Goal: Transaction & Acquisition: Book appointment/travel/reservation

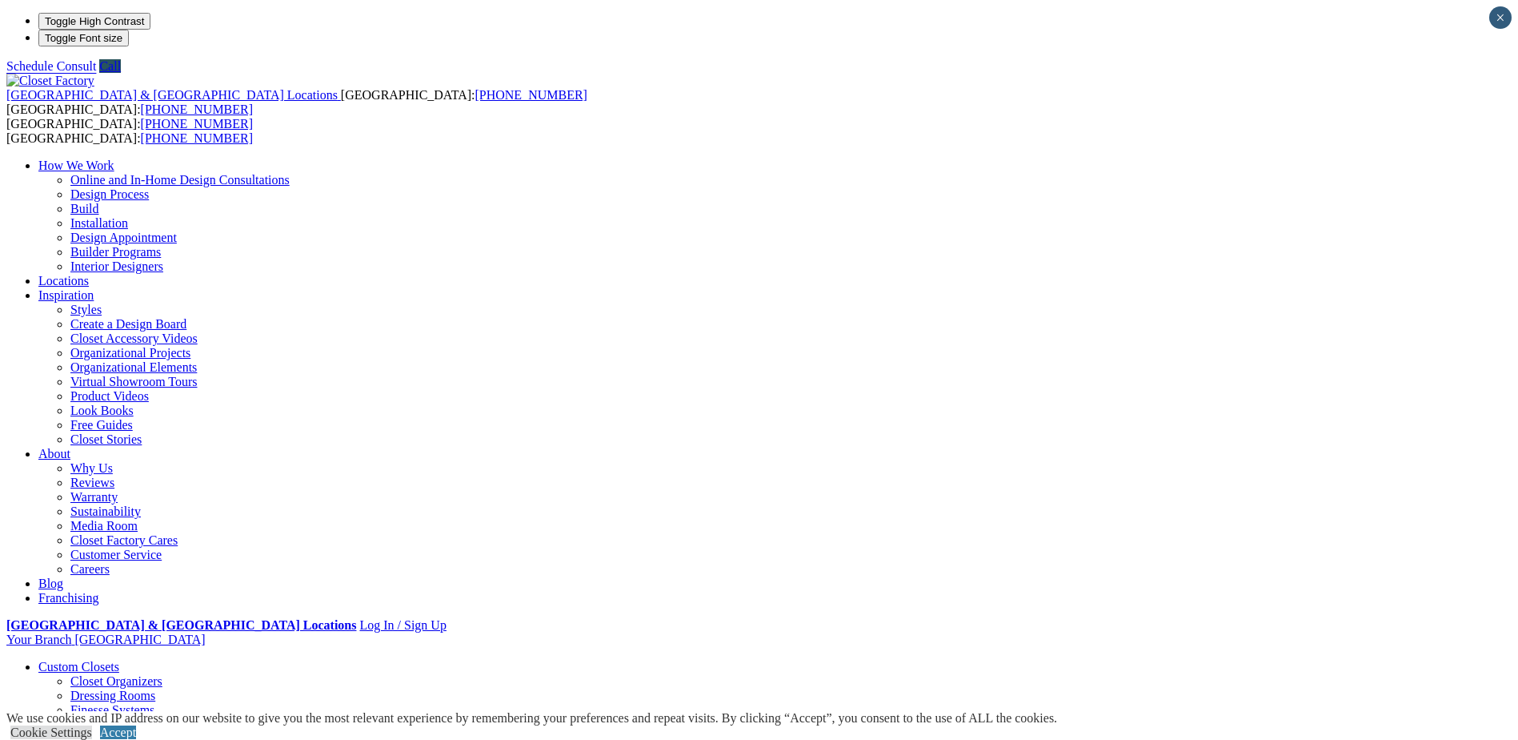
click at [152, 739] on link "Walk-in Closets" at bounding box center [111, 753] width 82 height 14
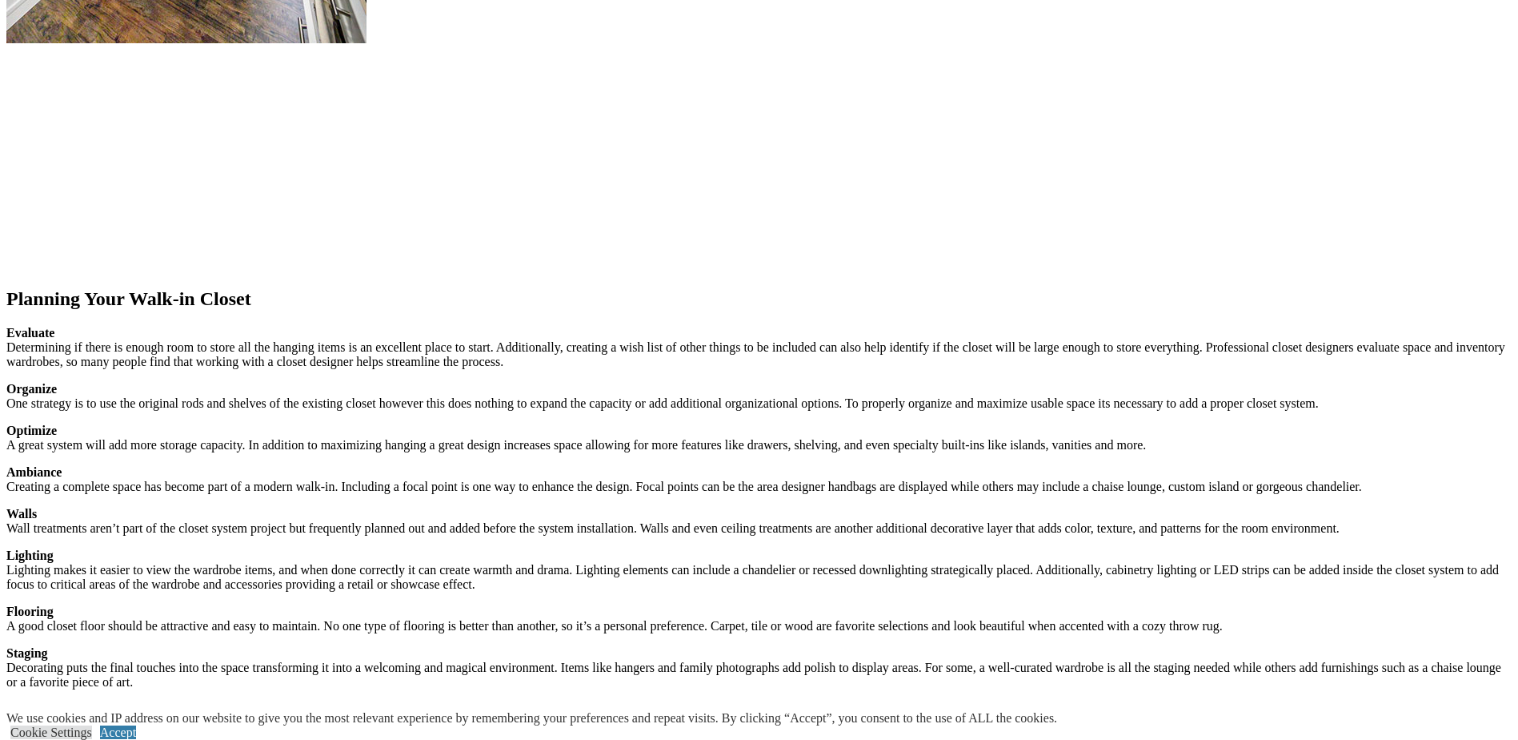
scroll to position [2081, 0]
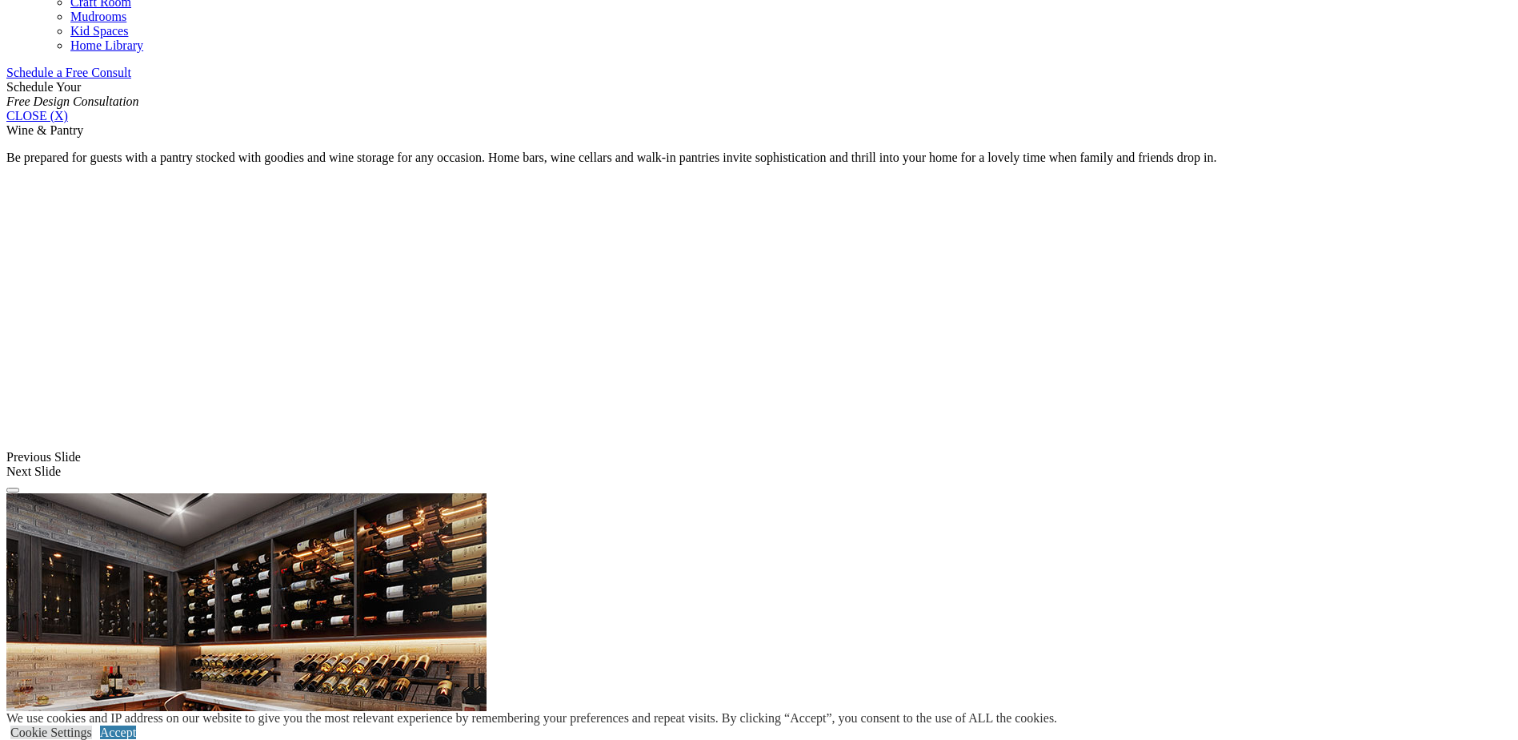
scroll to position [1121, 0]
